Goal: Navigation & Orientation: Find specific page/section

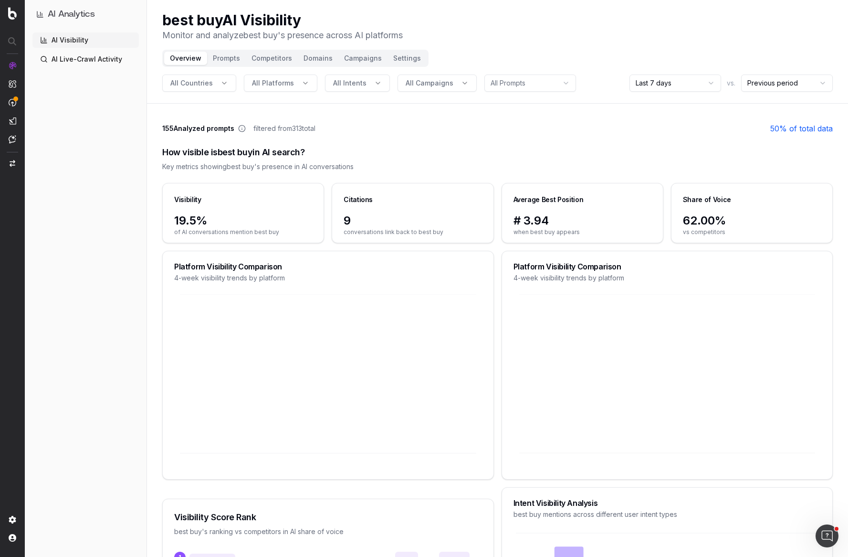
click at [89, 57] on link "AI Live-Crawl Activity" at bounding box center [85, 59] width 106 height 15
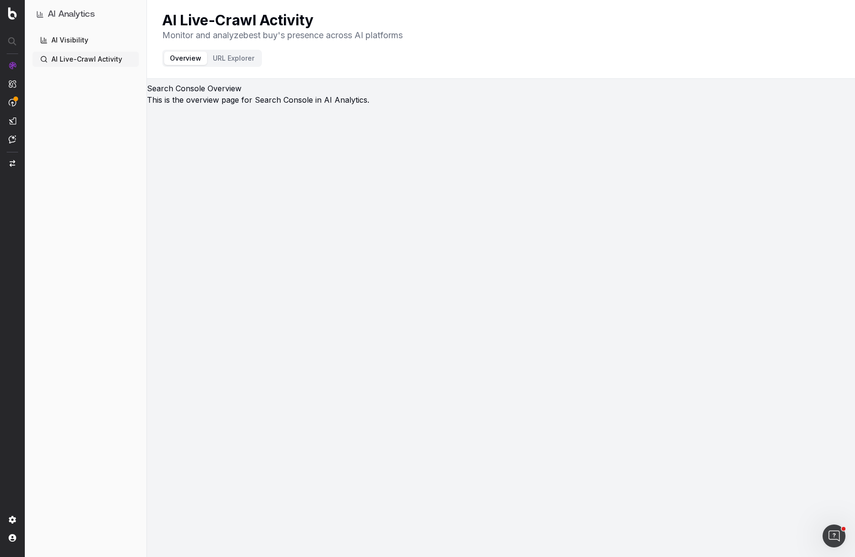
click at [89, 57] on link "AI Live-Crawl Activity" at bounding box center [85, 59] width 106 height 15
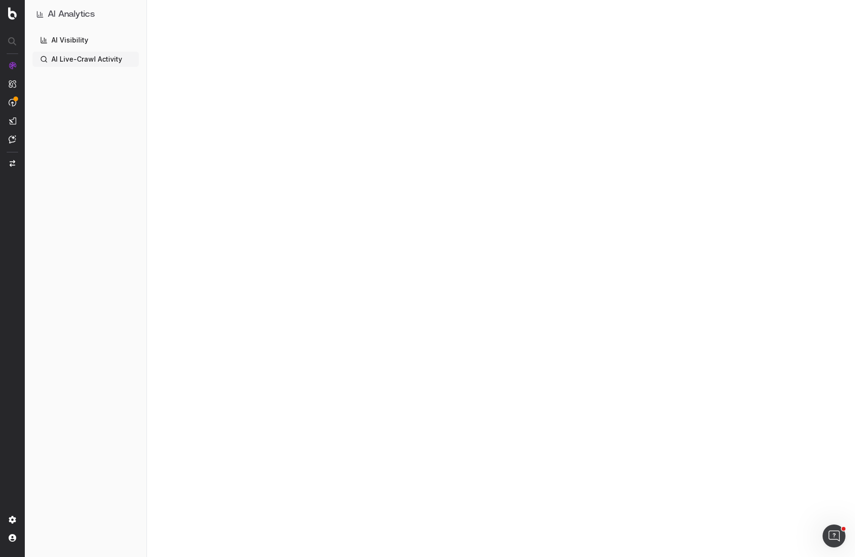
click at [79, 37] on link "AI Visibility" at bounding box center [85, 39] width 106 height 15
